Goal: Navigation & Orientation: Find specific page/section

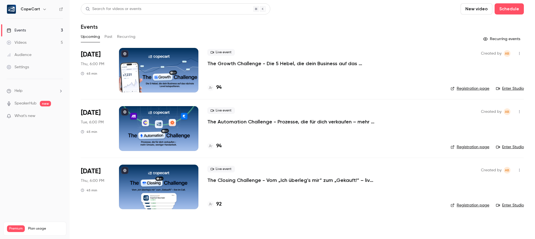
click at [109, 36] on button "Past" at bounding box center [108, 36] width 8 height 9
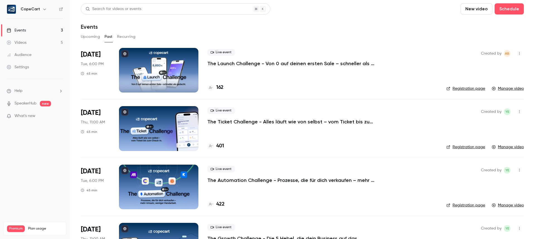
click at [506, 87] on link "Manage video" at bounding box center [508, 89] width 32 height 6
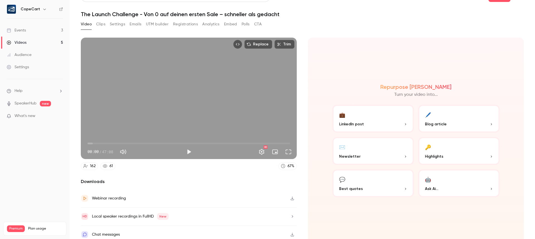
scroll to position [16, 0]
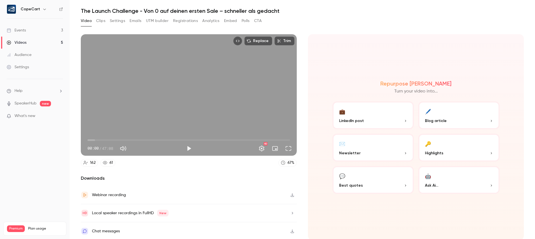
click at [100, 20] on button "Clips" at bounding box center [100, 20] width 9 height 9
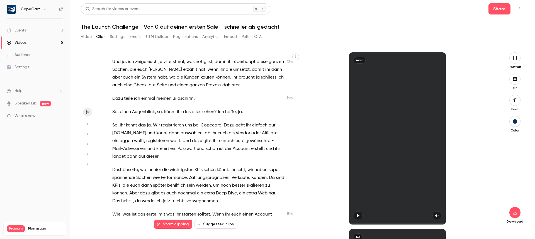
scroll to position [2135, 0]
